Goal: Navigation & Orientation: Find specific page/section

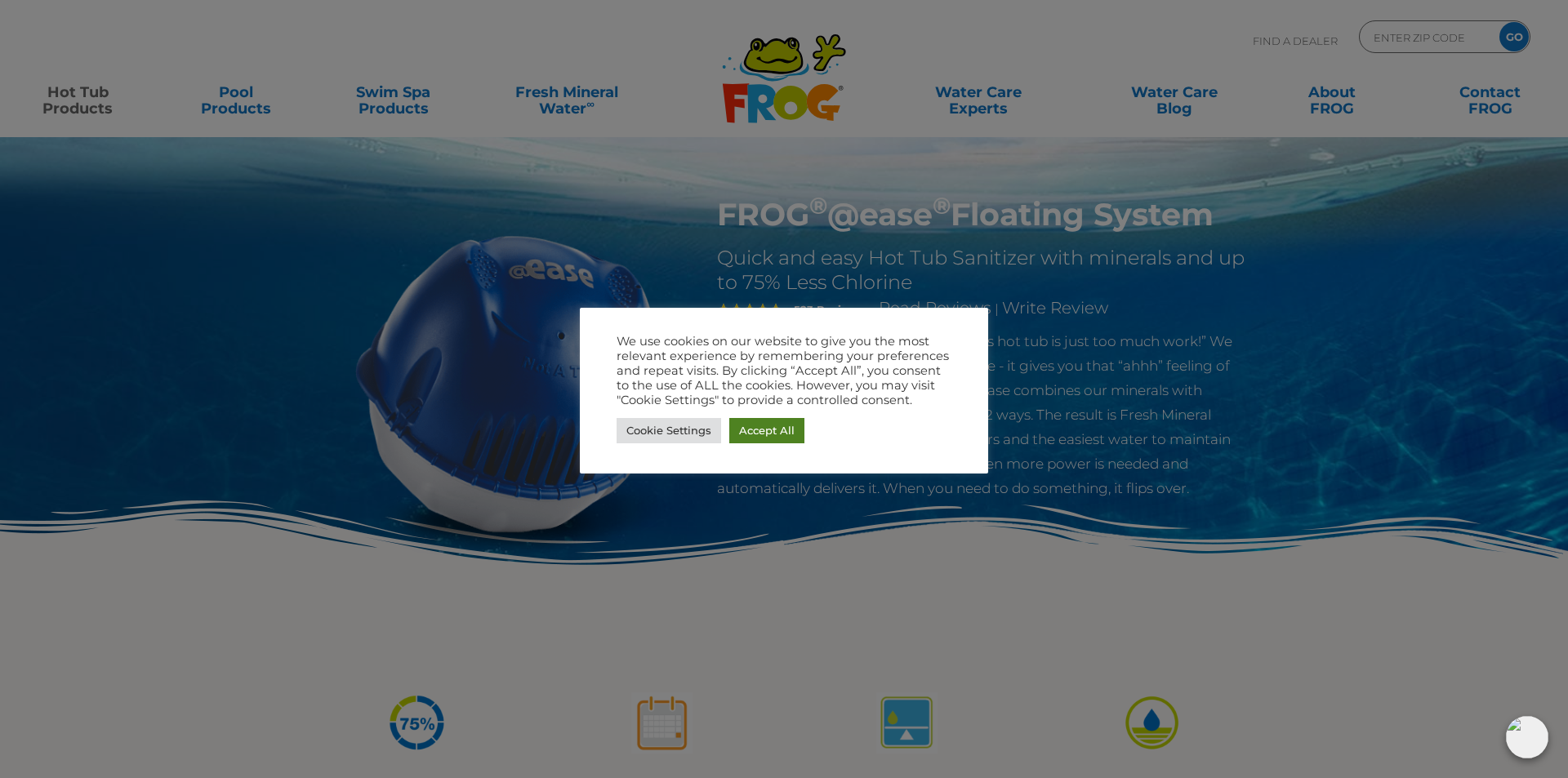
click at [762, 429] on link "Accept All" at bounding box center [767, 431] width 75 height 26
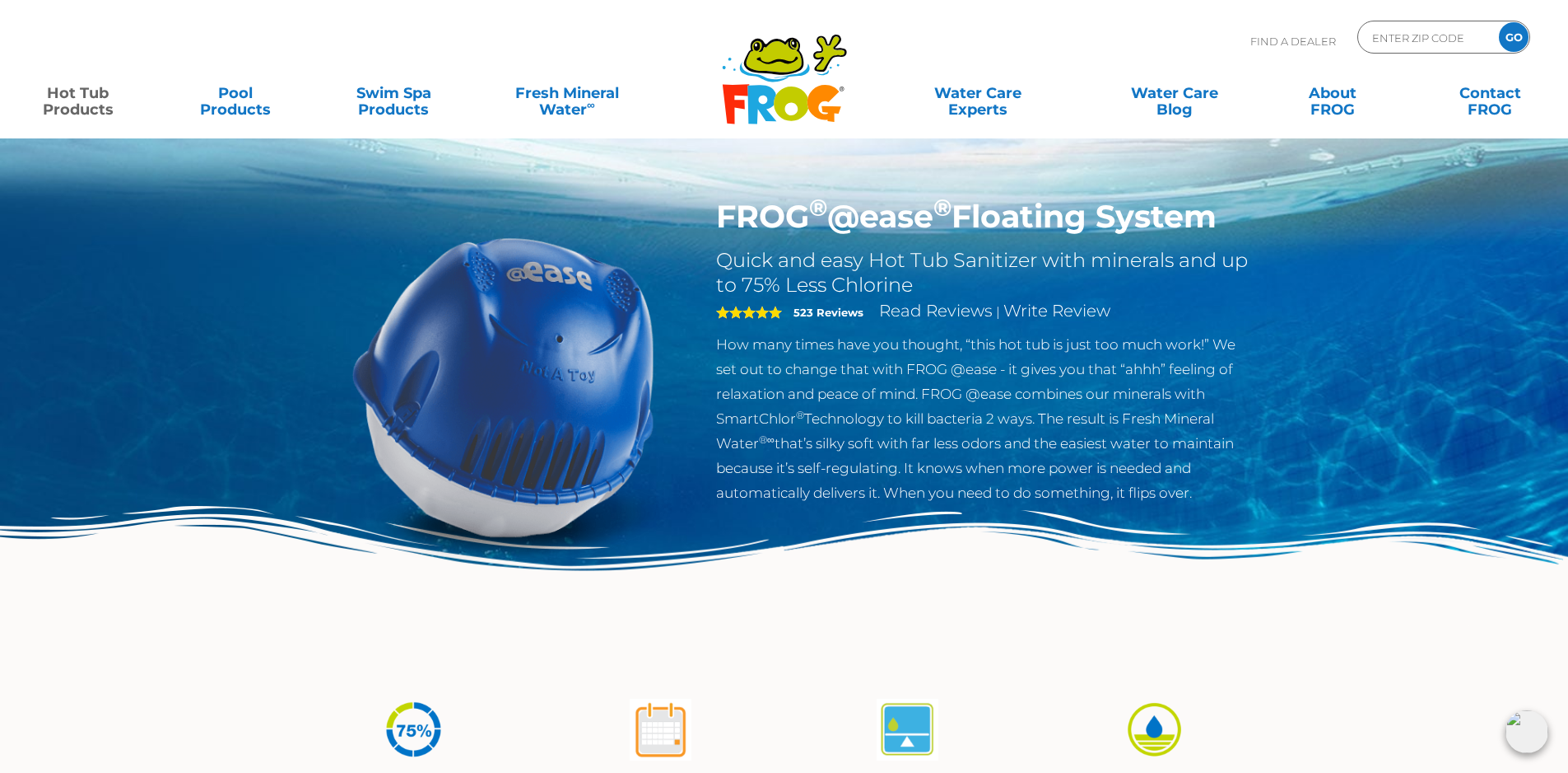
click at [1369, 44] on div "ENTER ZIP CODE GO" at bounding box center [1443, 37] width 172 height 33
click at [1380, 38] on input "Zip Code Form" at bounding box center [1425, 38] width 111 height 24
type input "50421"
click at [1508, 38] on input "GO" at bounding box center [1514, 37] width 30 height 30
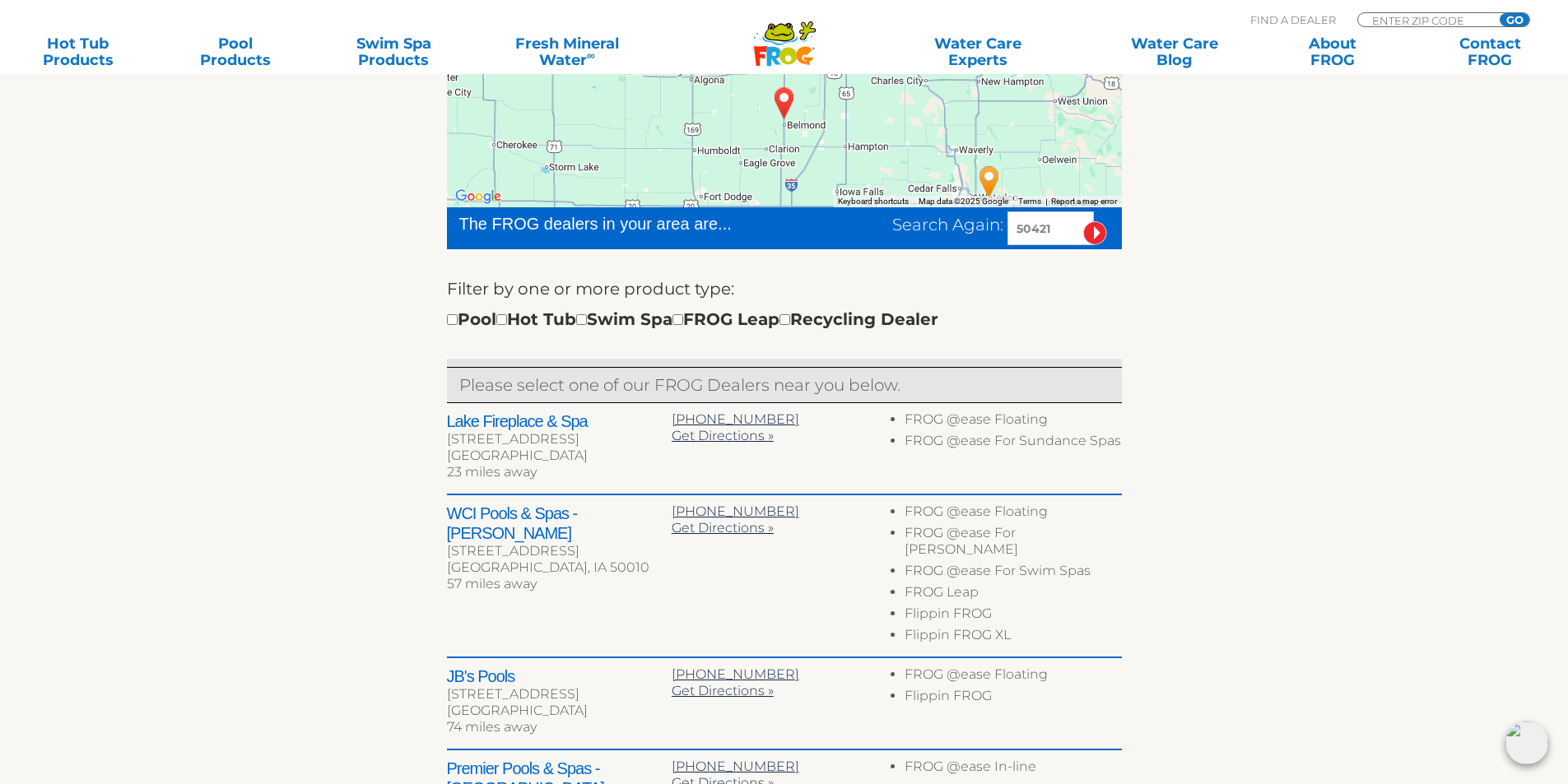
scroll to position [411, 0]
